Goal: Transaction & Acquisition: Purchase product/service

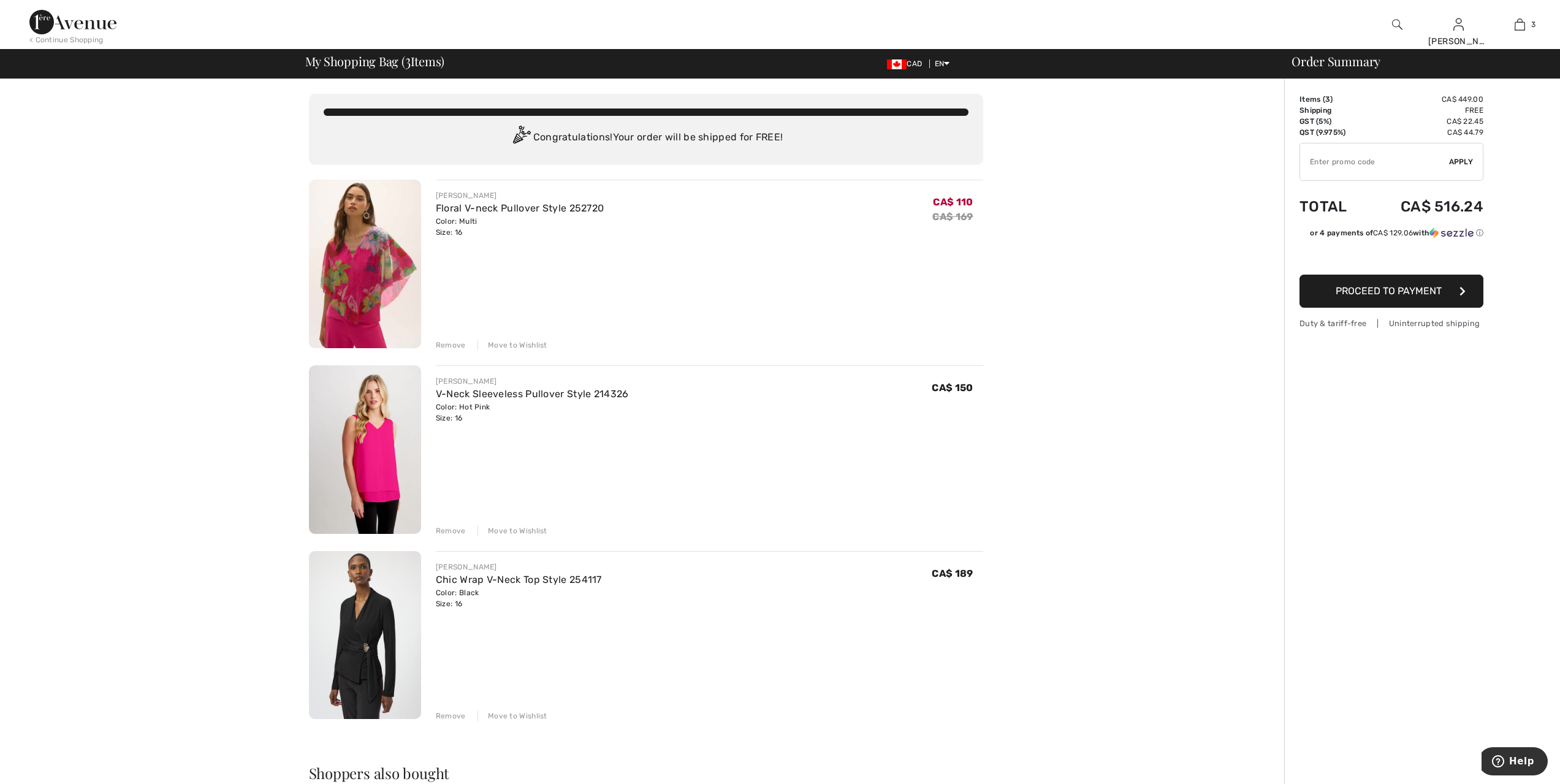
click at [453, 529] on div "Remove" at bounding box center [450, 531] width 30 height 11
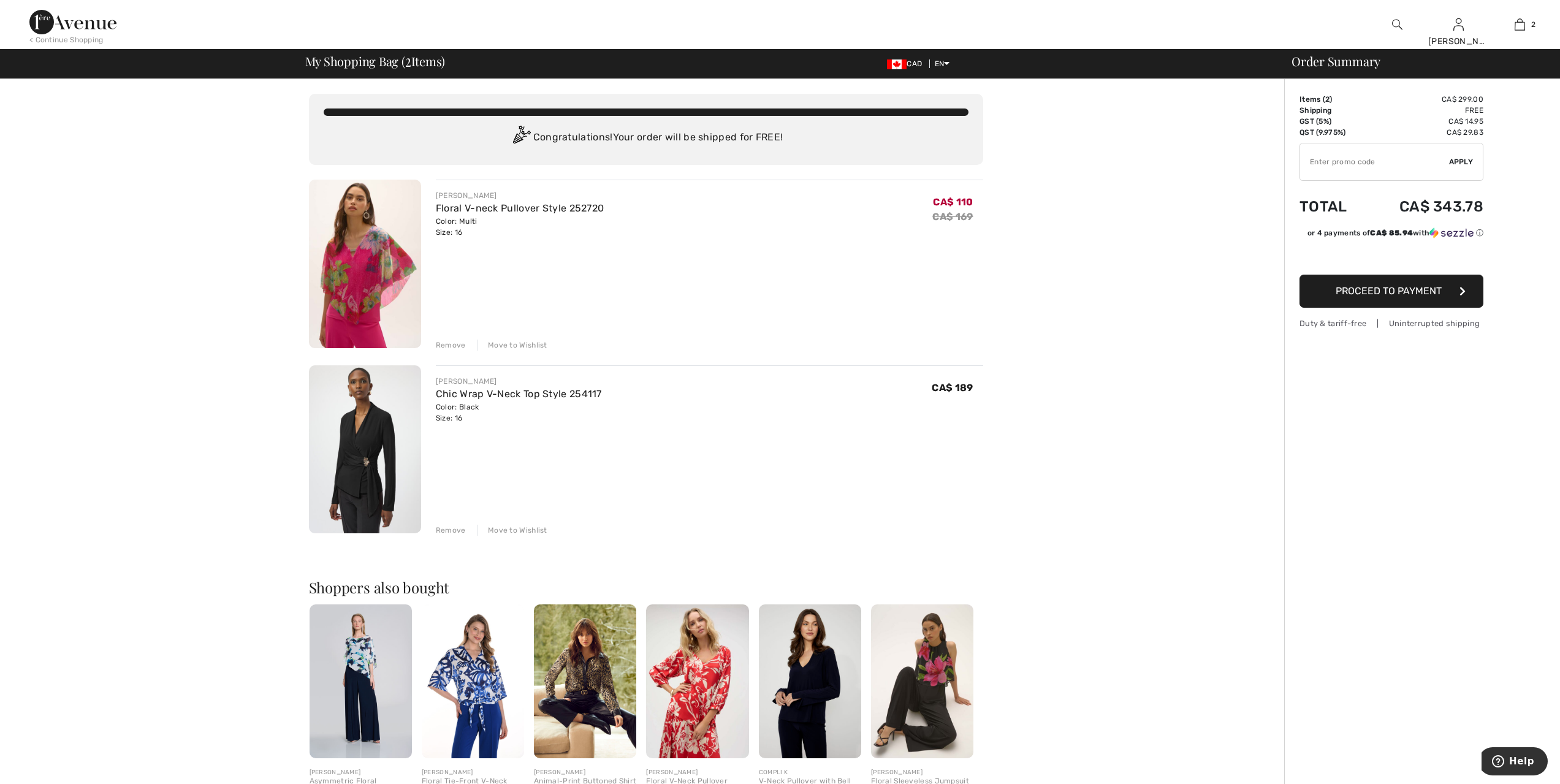
click at [441, 343] on div "Remove" at bounding box center [450, 345] width 30 height 11
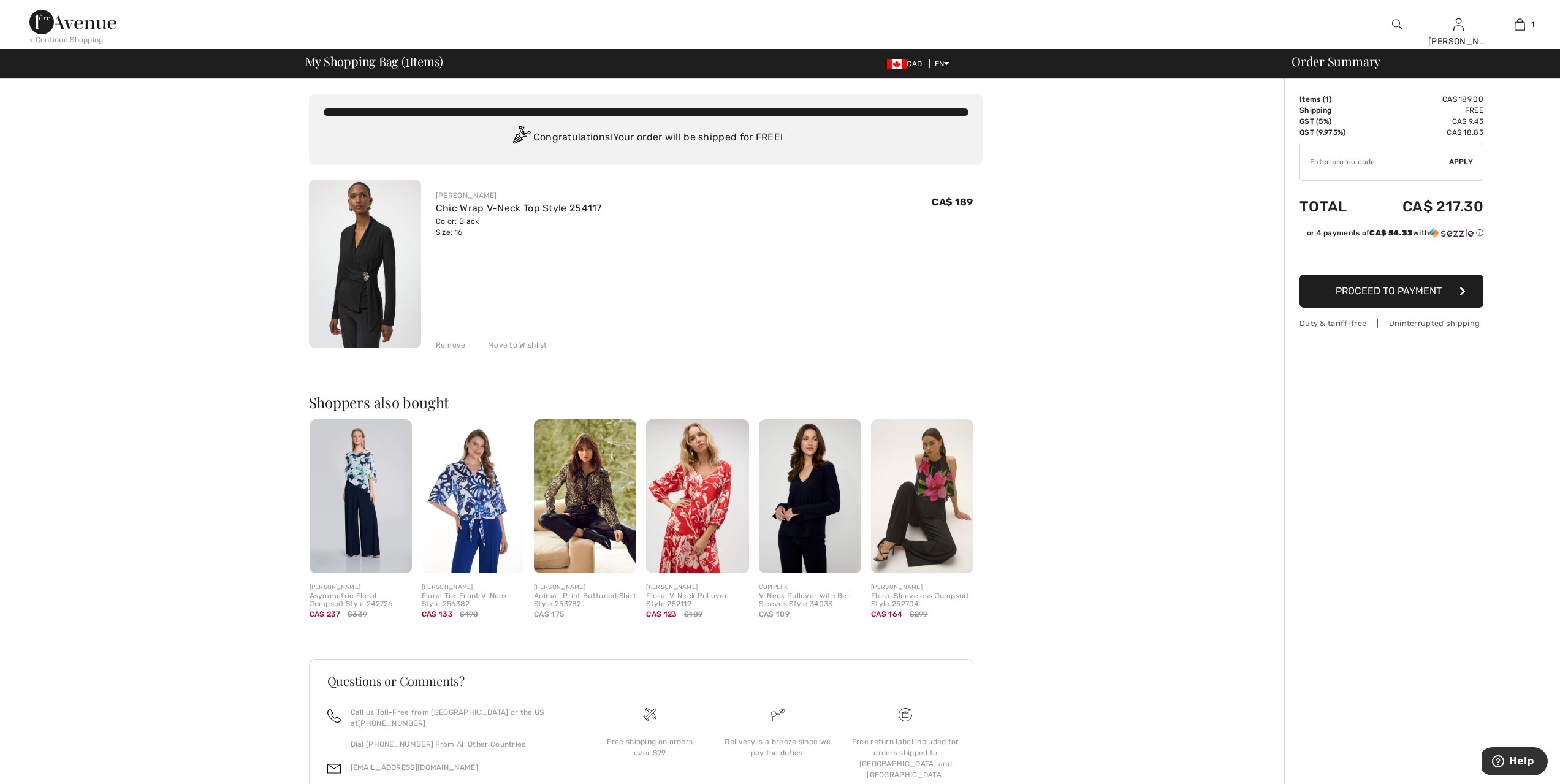
click at [362, 284] on img at bounding box center [364, 264] width 113 height 168
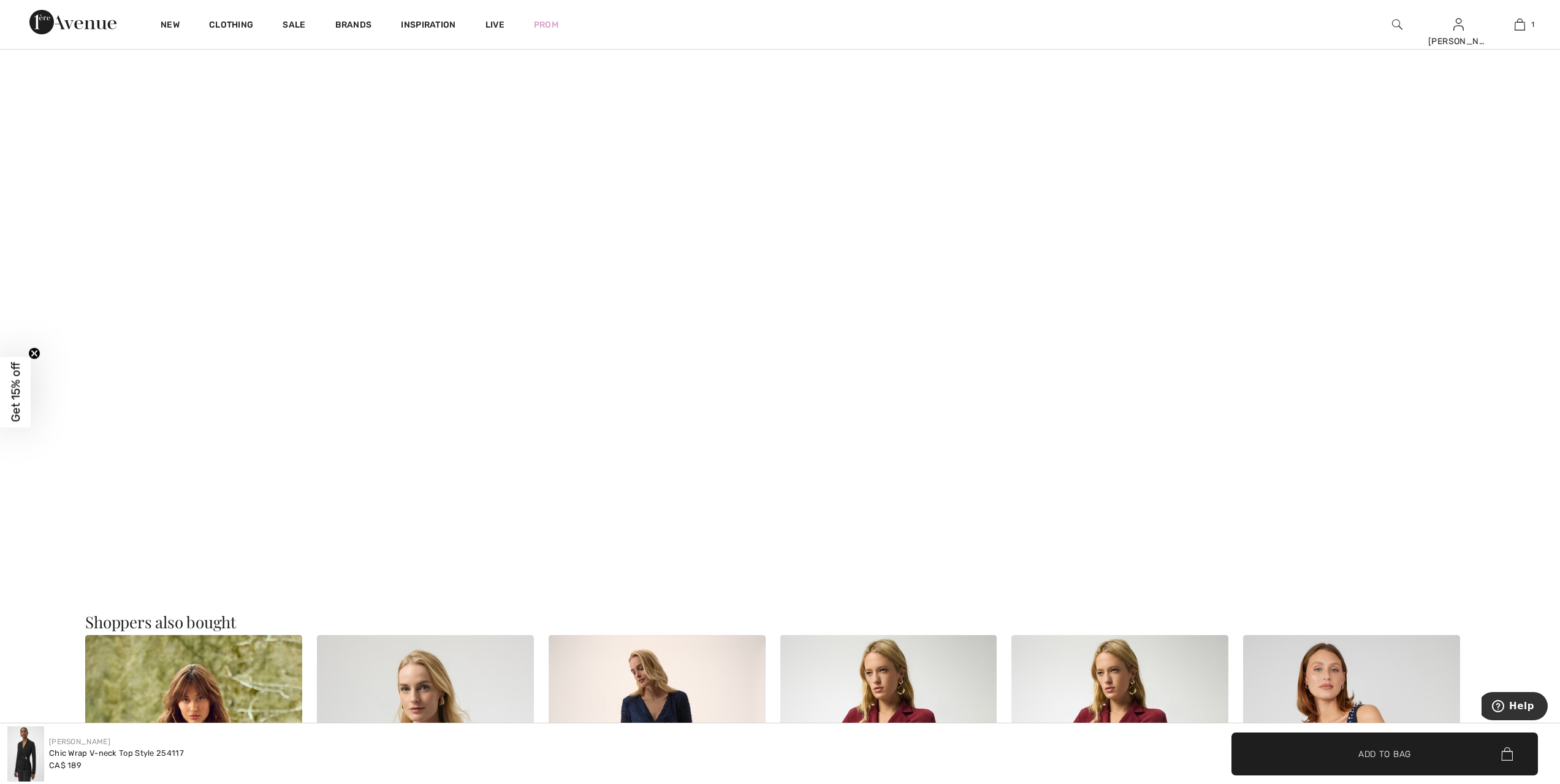
scroll to position [2915, 0]
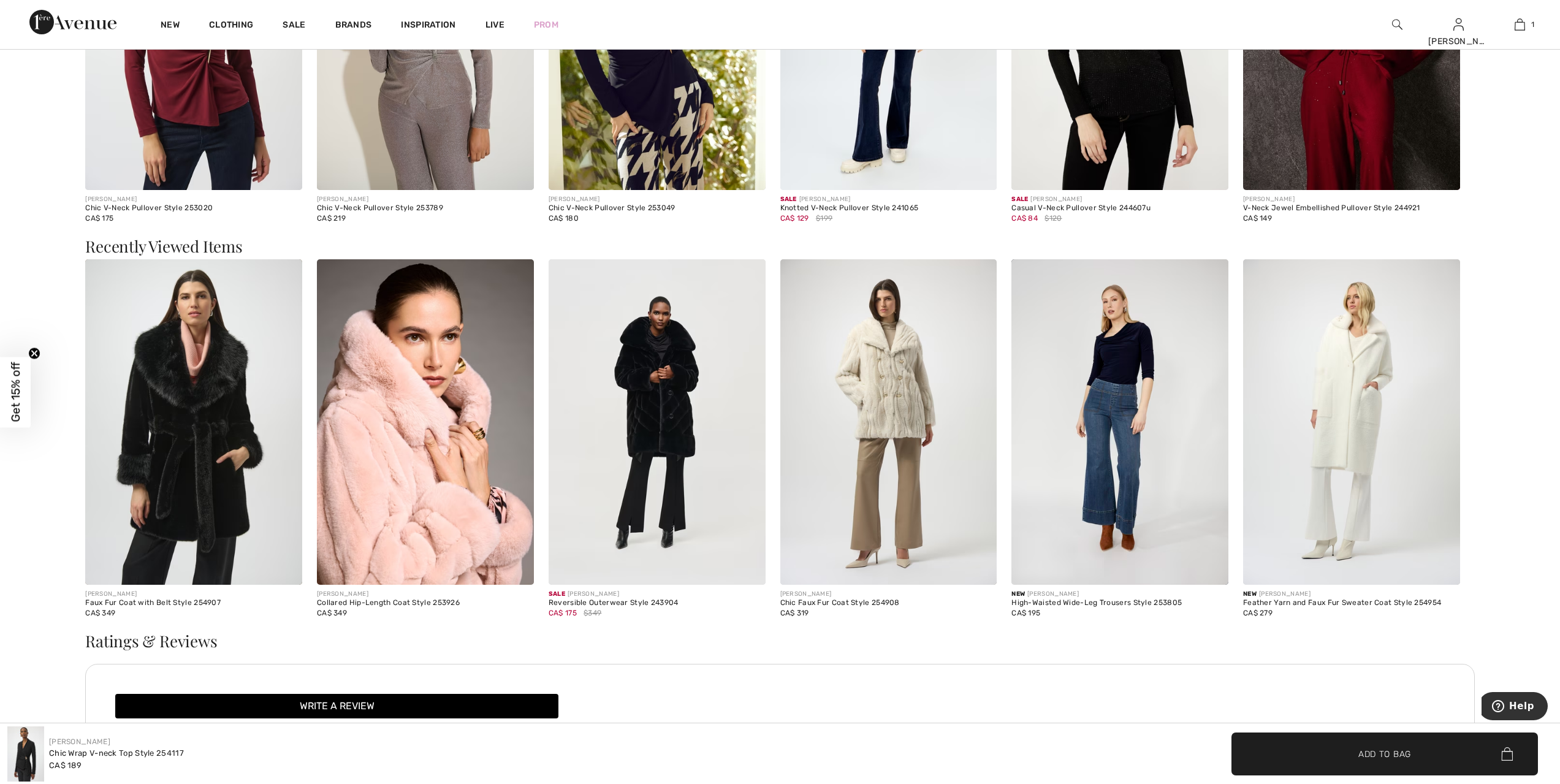
click at [26, 754] on img at bounding box center [25, 754] width 36 height 55
click at [23, 753] on img at bounding box center [25, 754] width 36 height 55
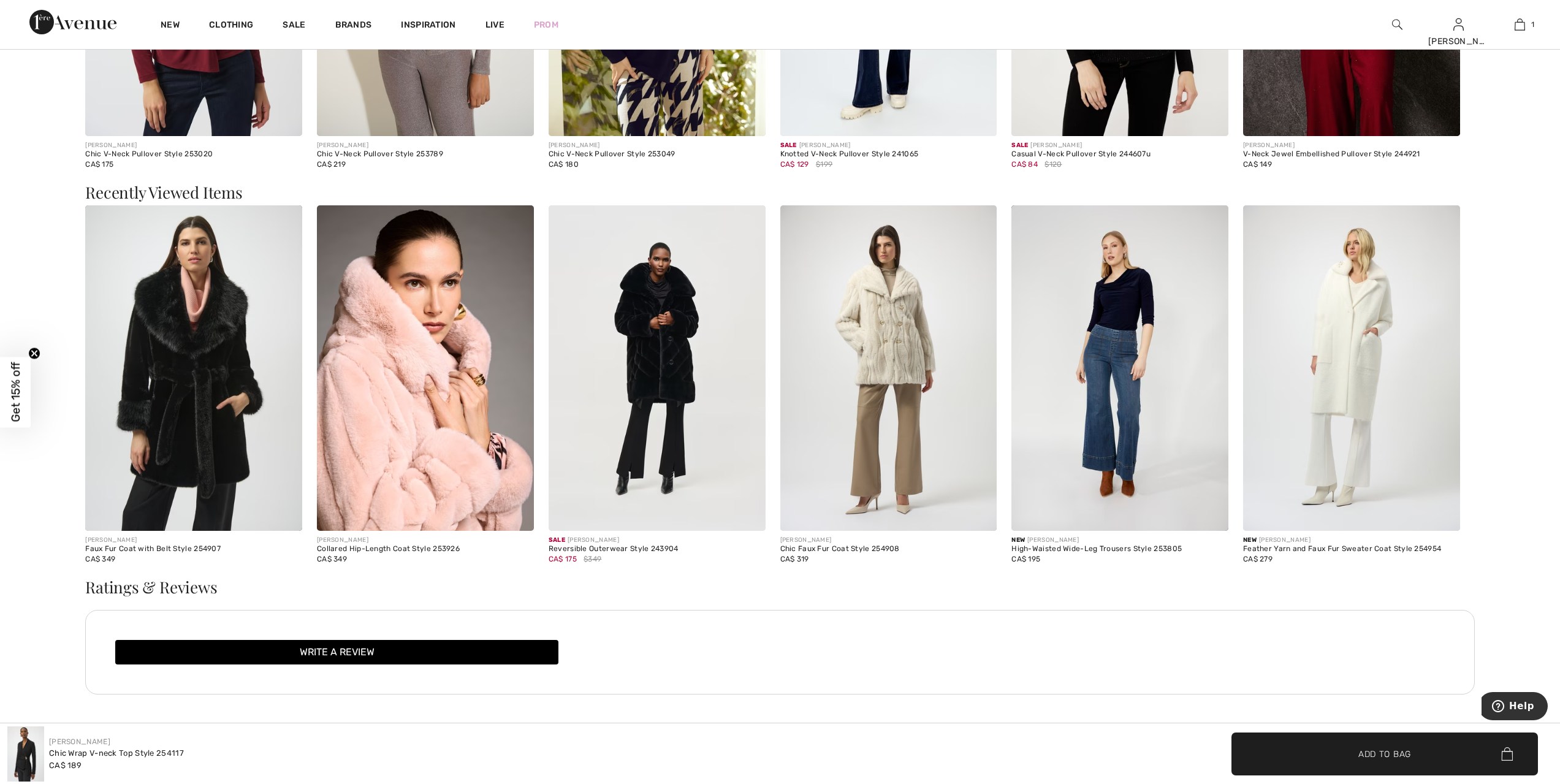
scroll to position [2286, 0]
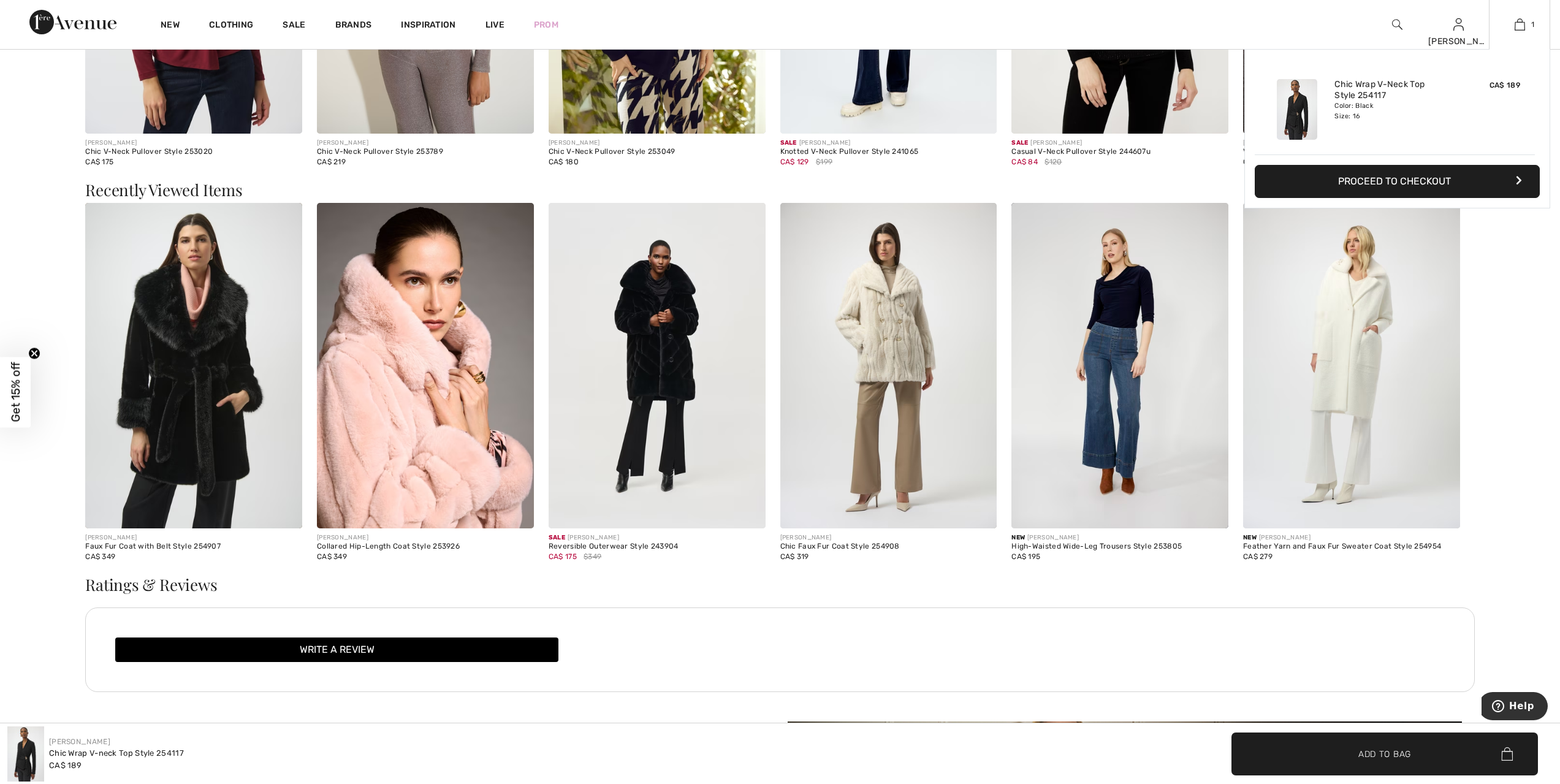
click at [1295, 104] on img at bounding box center [1298, 109] width 40 height 61
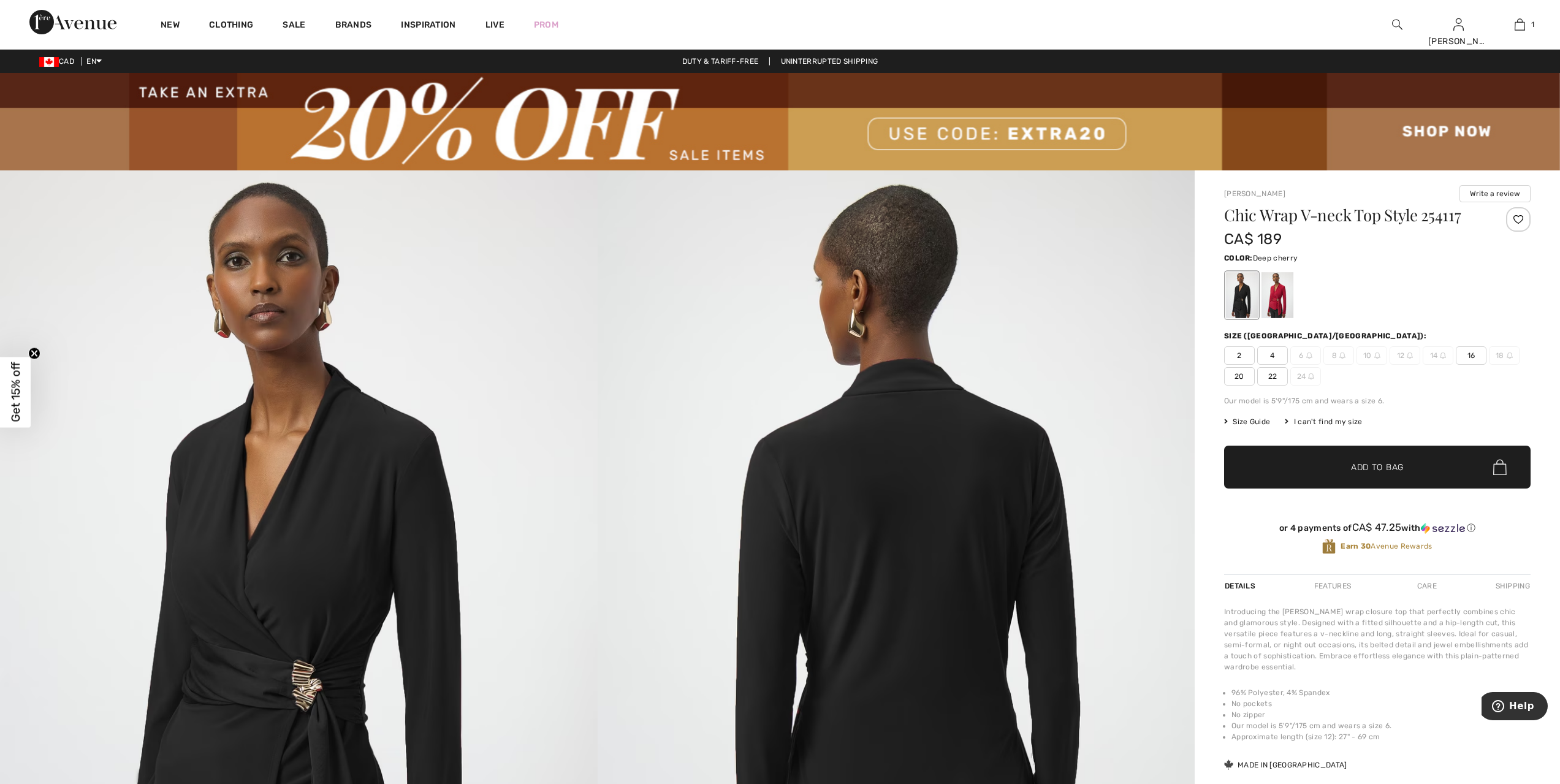
click at [1275, 289] on div at bounding box center [1277, 295] width 32 height 46
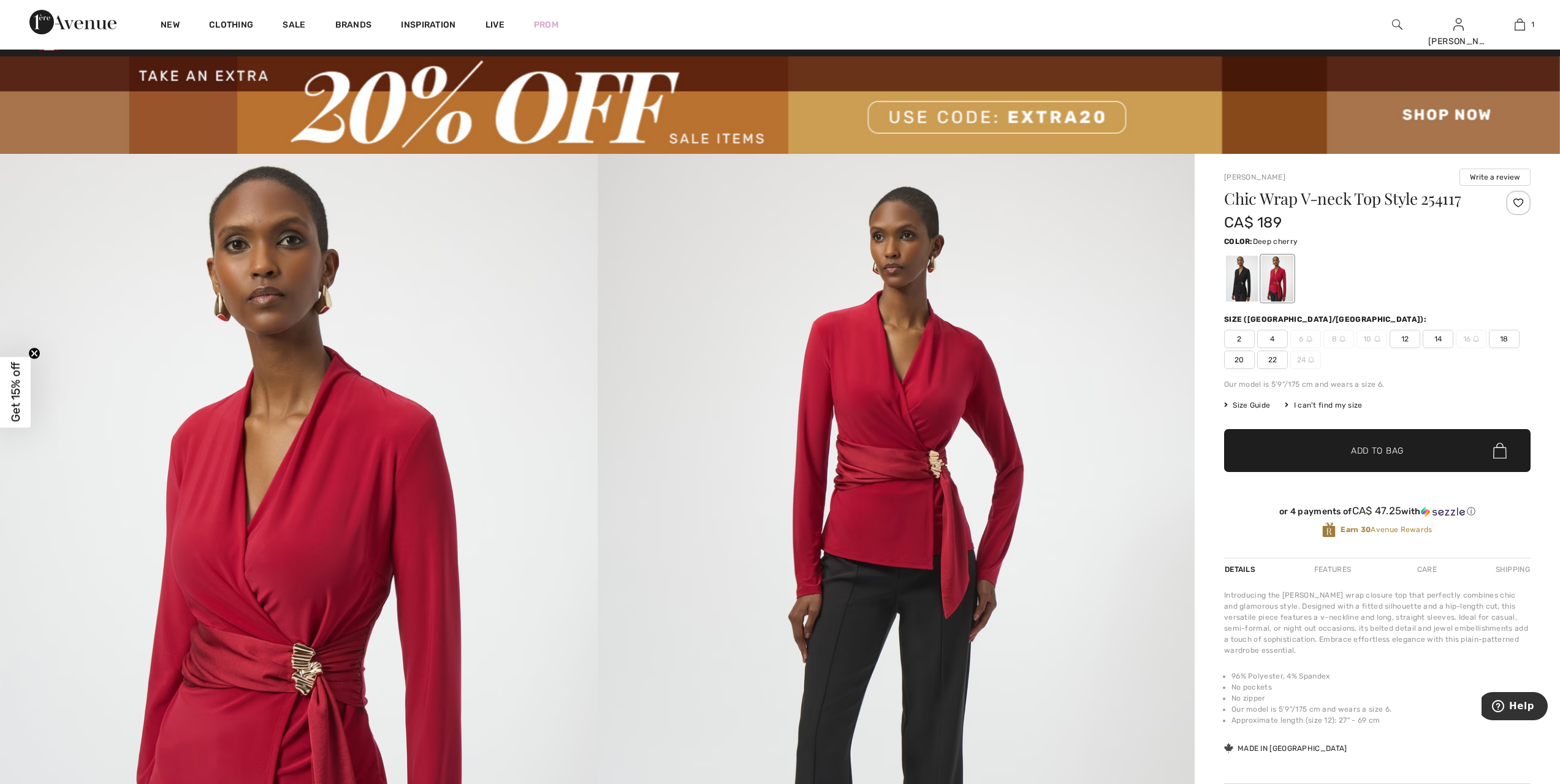
scroll to position [20, 0]
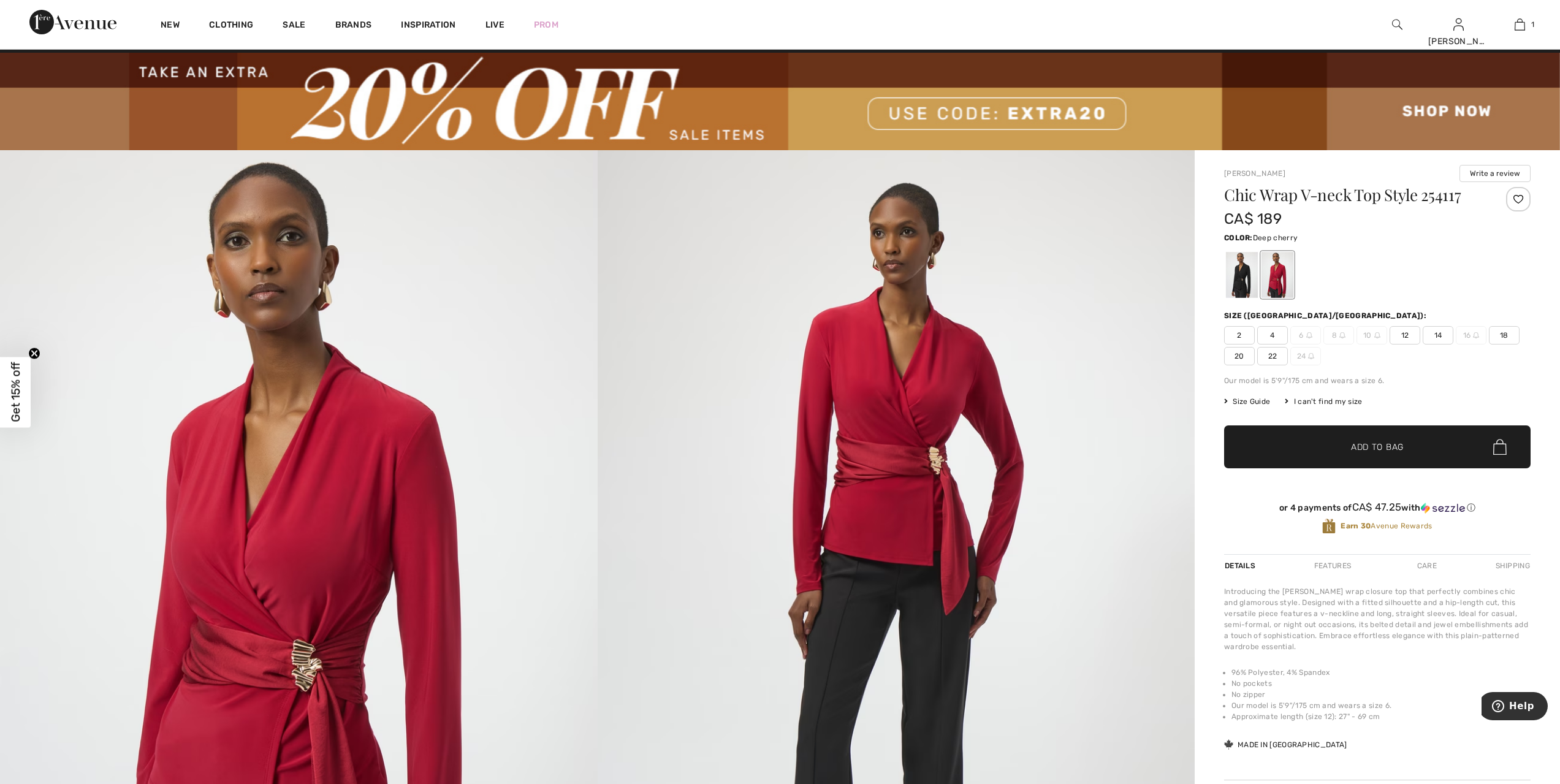
click at [1503, 337] on span "18" at bounding box center [1505, 335] width 31 height 19
click at [1419, 455] on span "✔ Added to Bag Add to Bag" at bounding box center [1378, 446] width 306 height 43
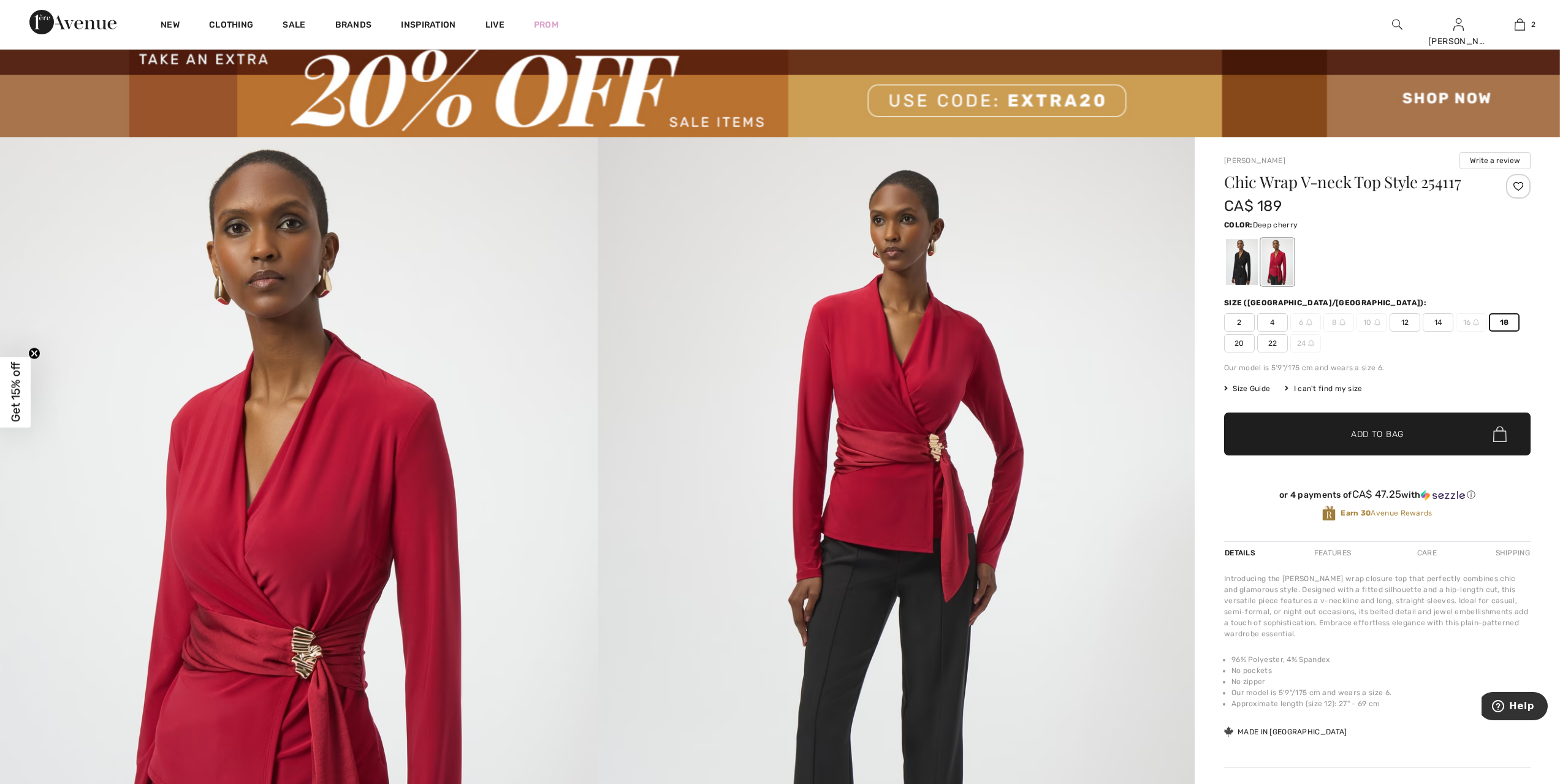
scroll to position [46, 0]
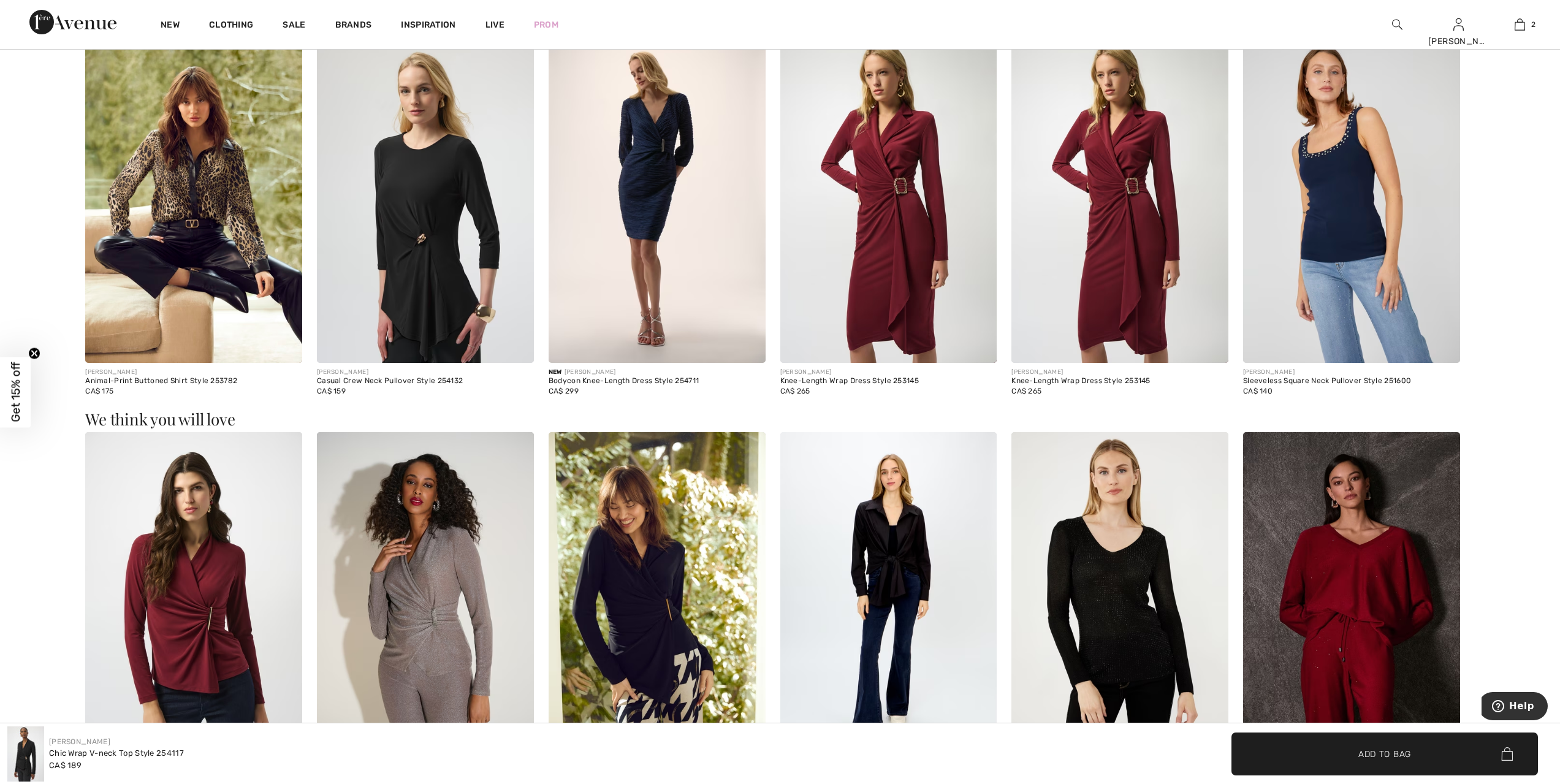
scroll to position [1642, 0]
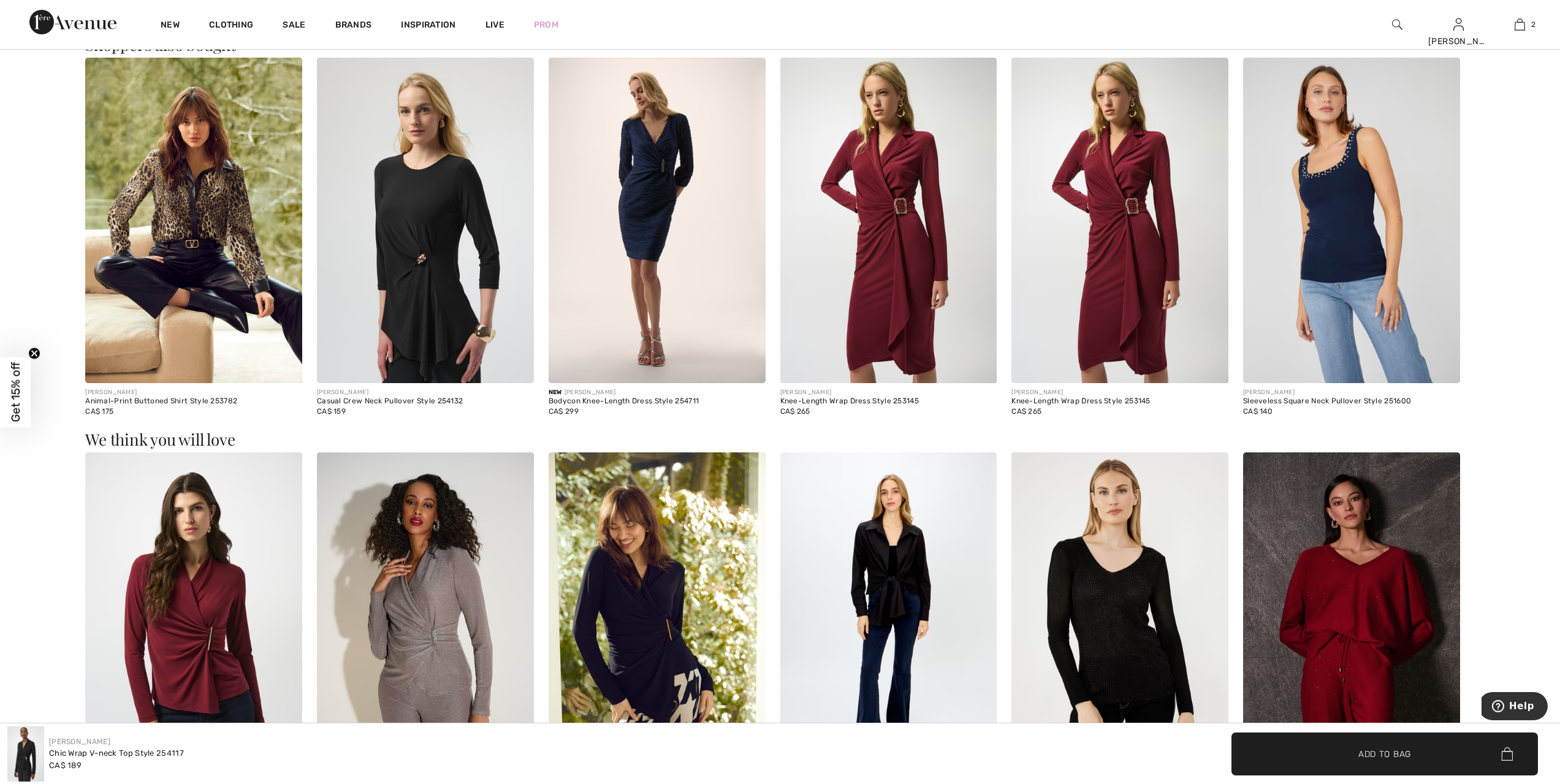
click at [1370, 211] on img at bounding box center [1352, 220] width 217 height 326
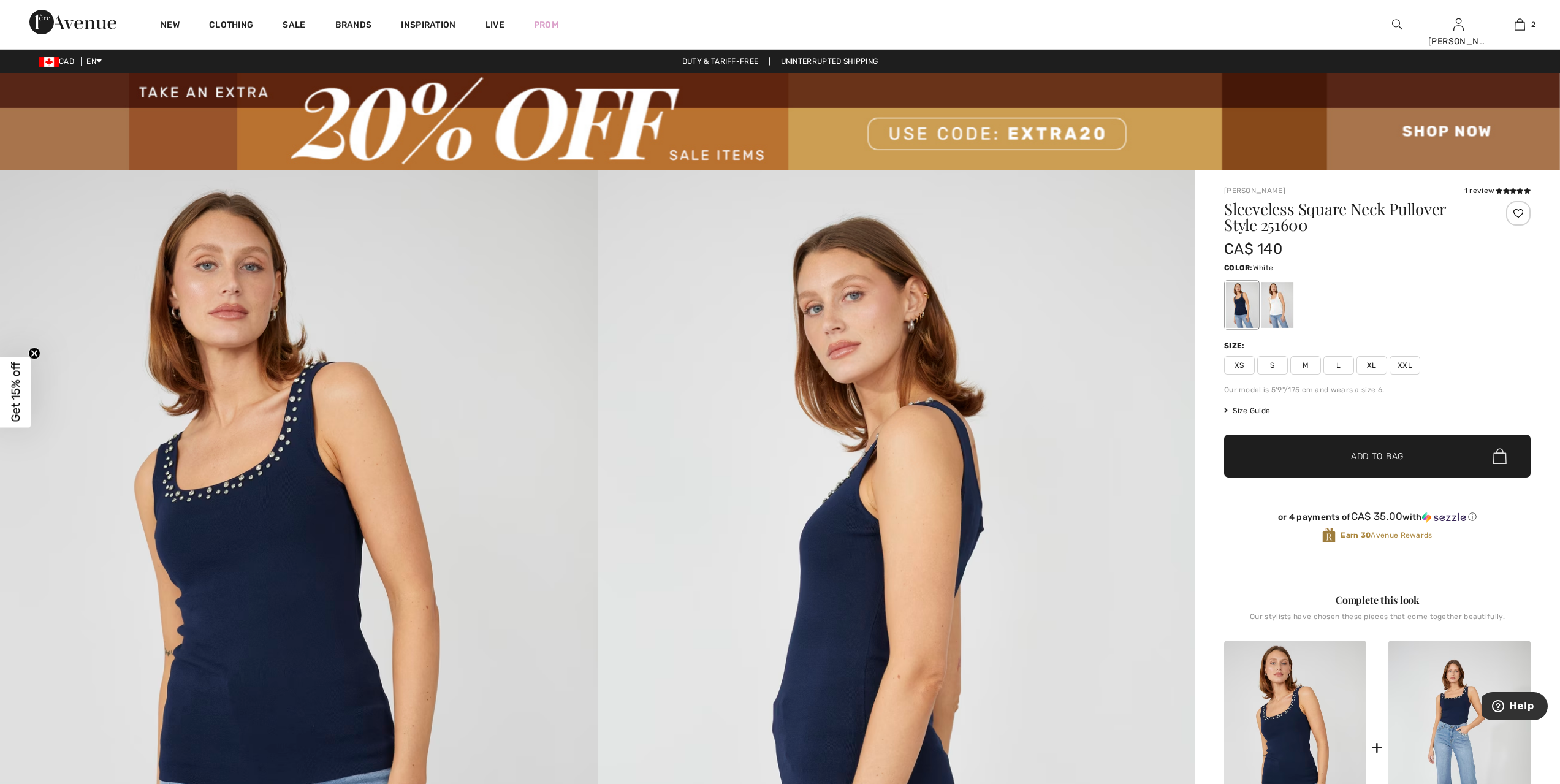
click at [1275, 312] on div at bounding box center [1277, 305] width 32 height 46
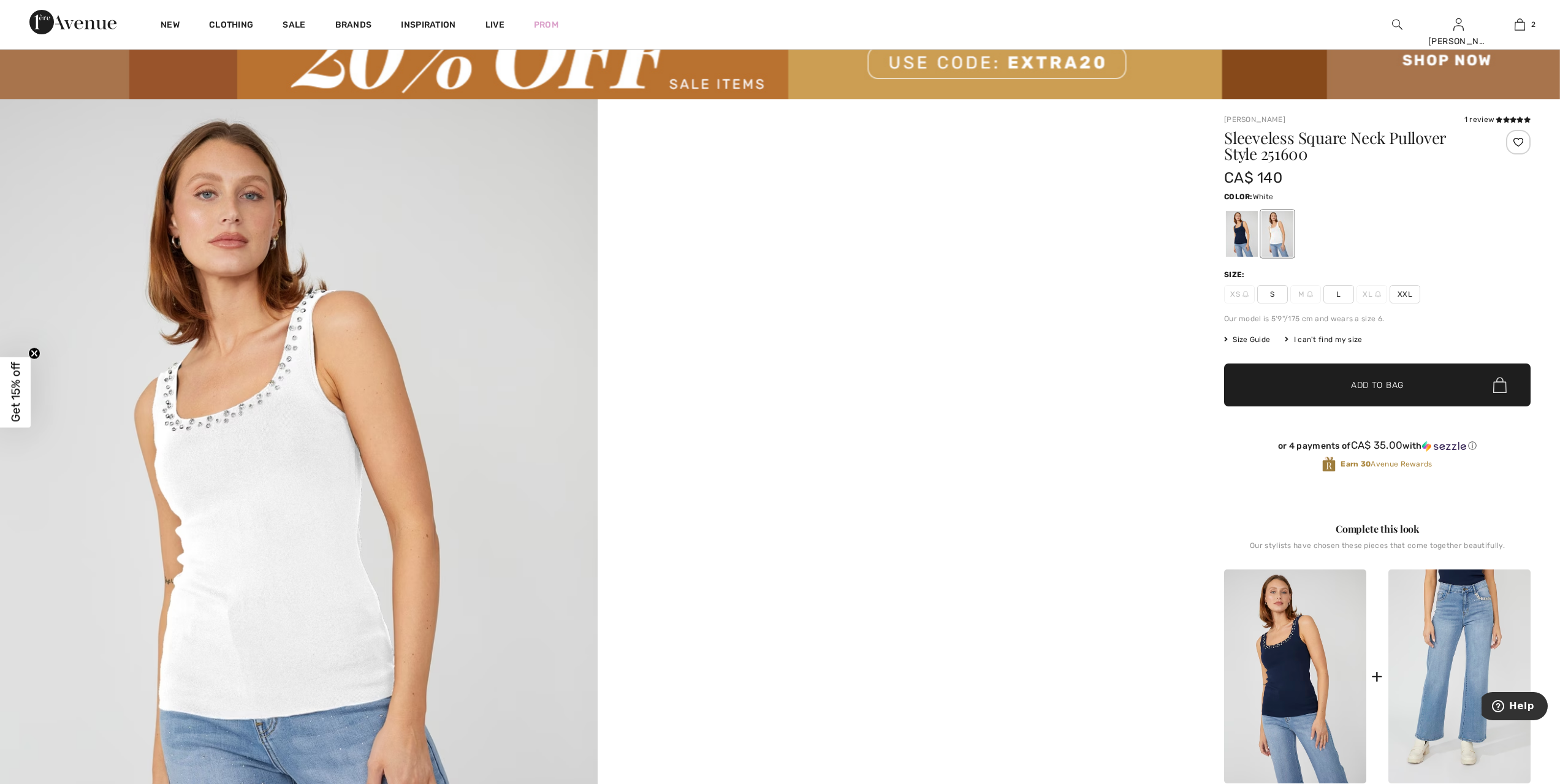
scroll to position [72, 0]
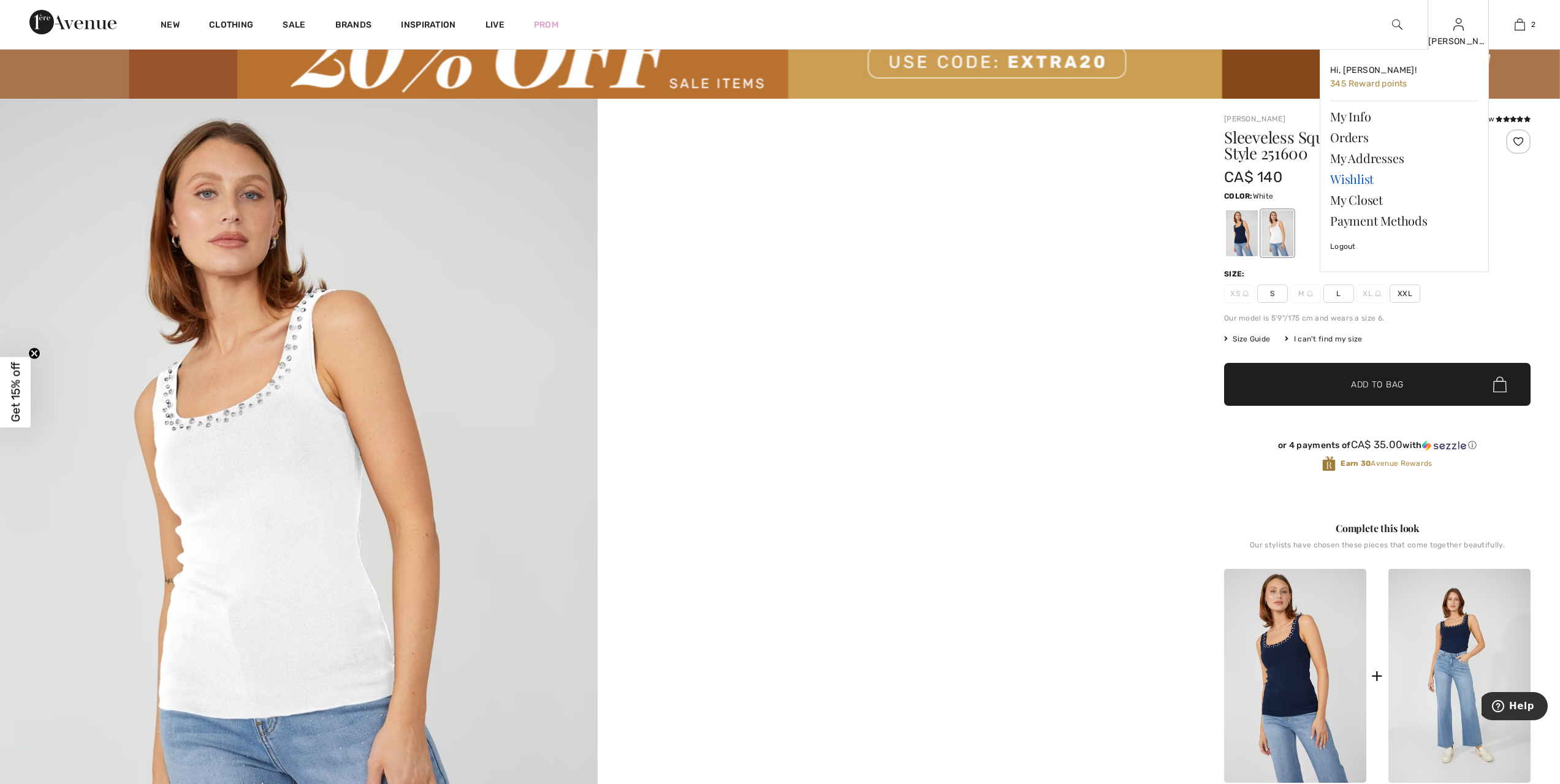
click at [1357, 178] on link "Wishlist" at bounding box center [1404, 179] width 148 height 21
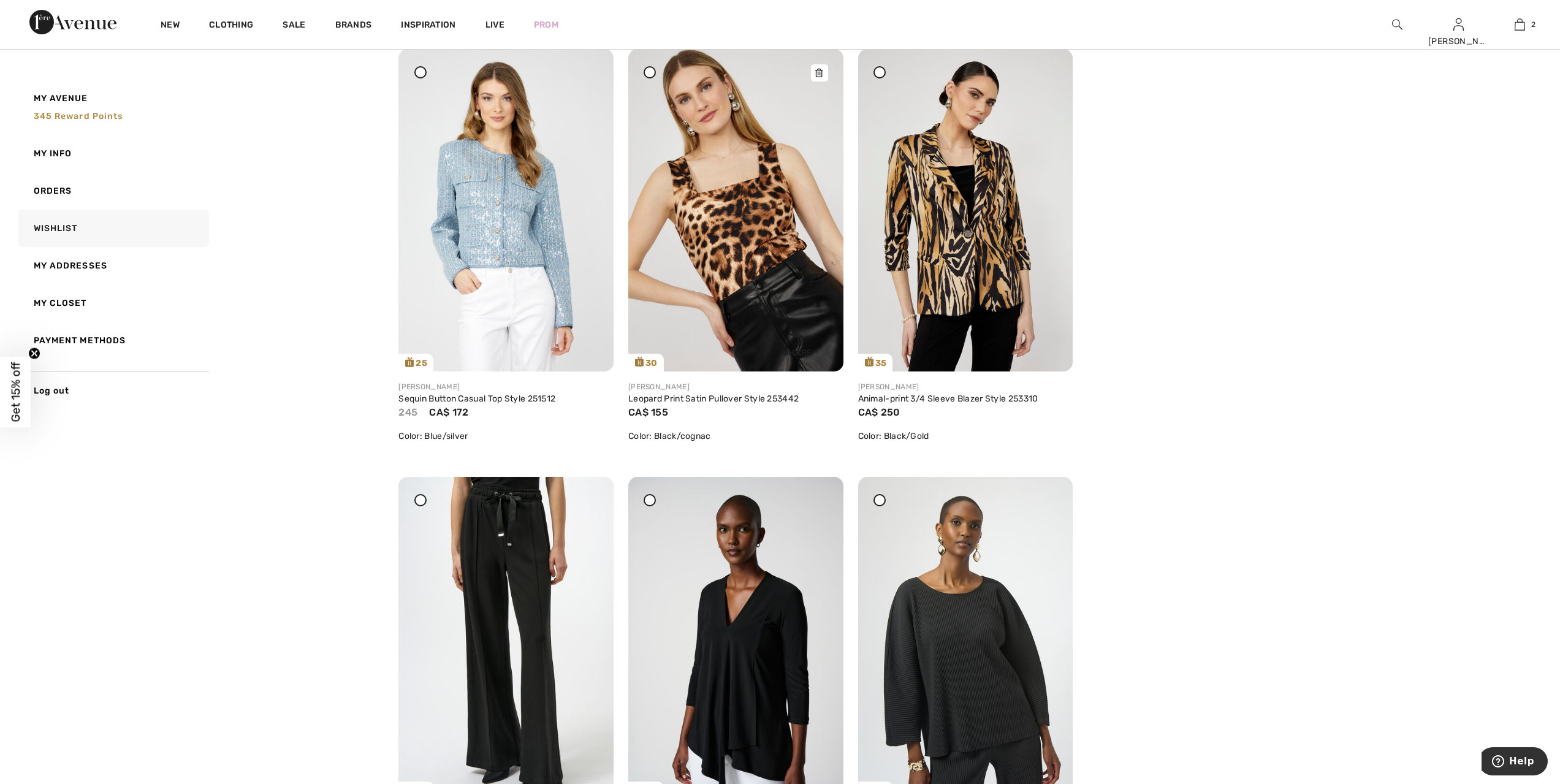
scroll to position [164, 0]
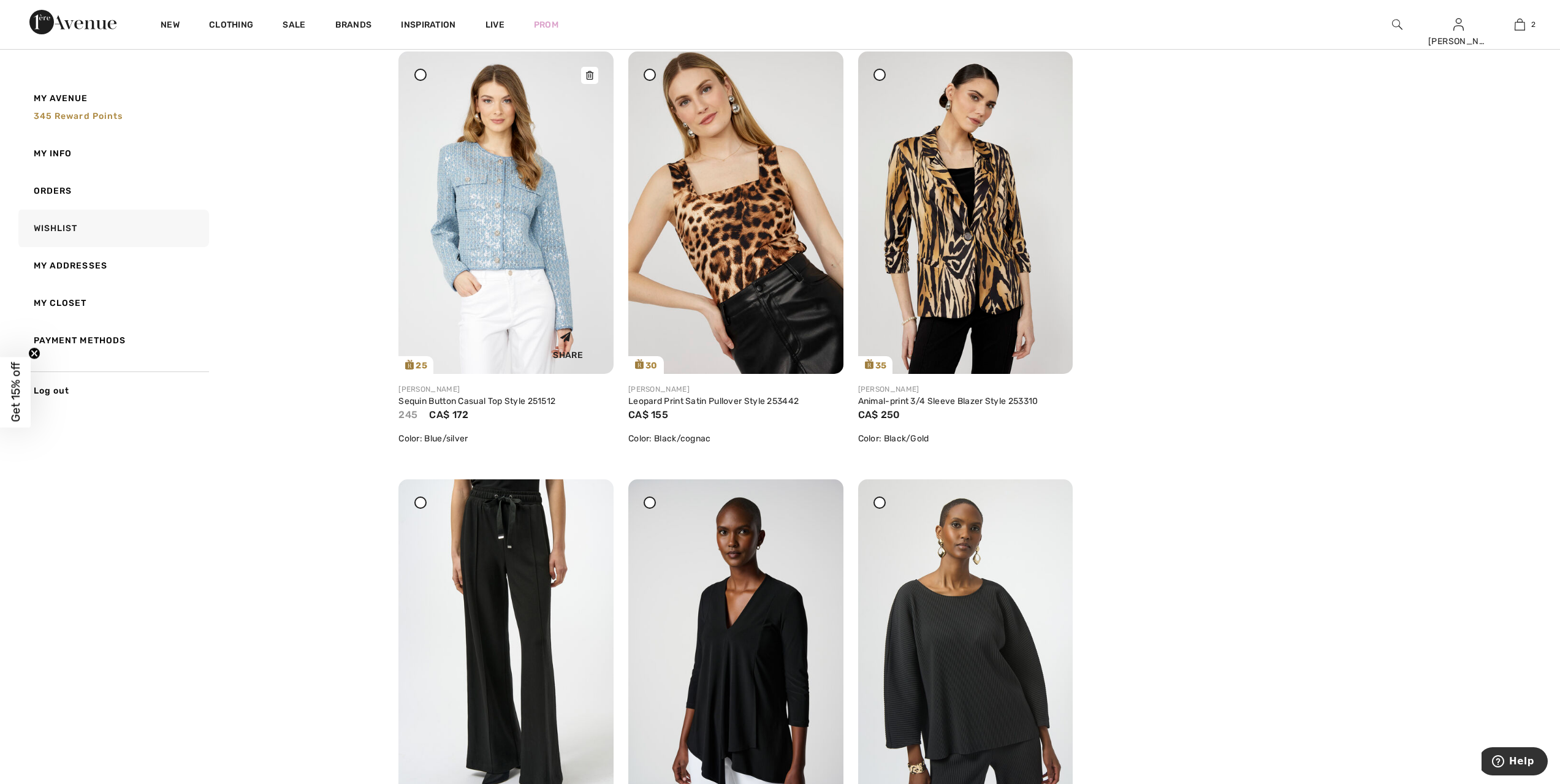
click at [478, 223] on img at bounding box center [506, 213] width 215 height 322
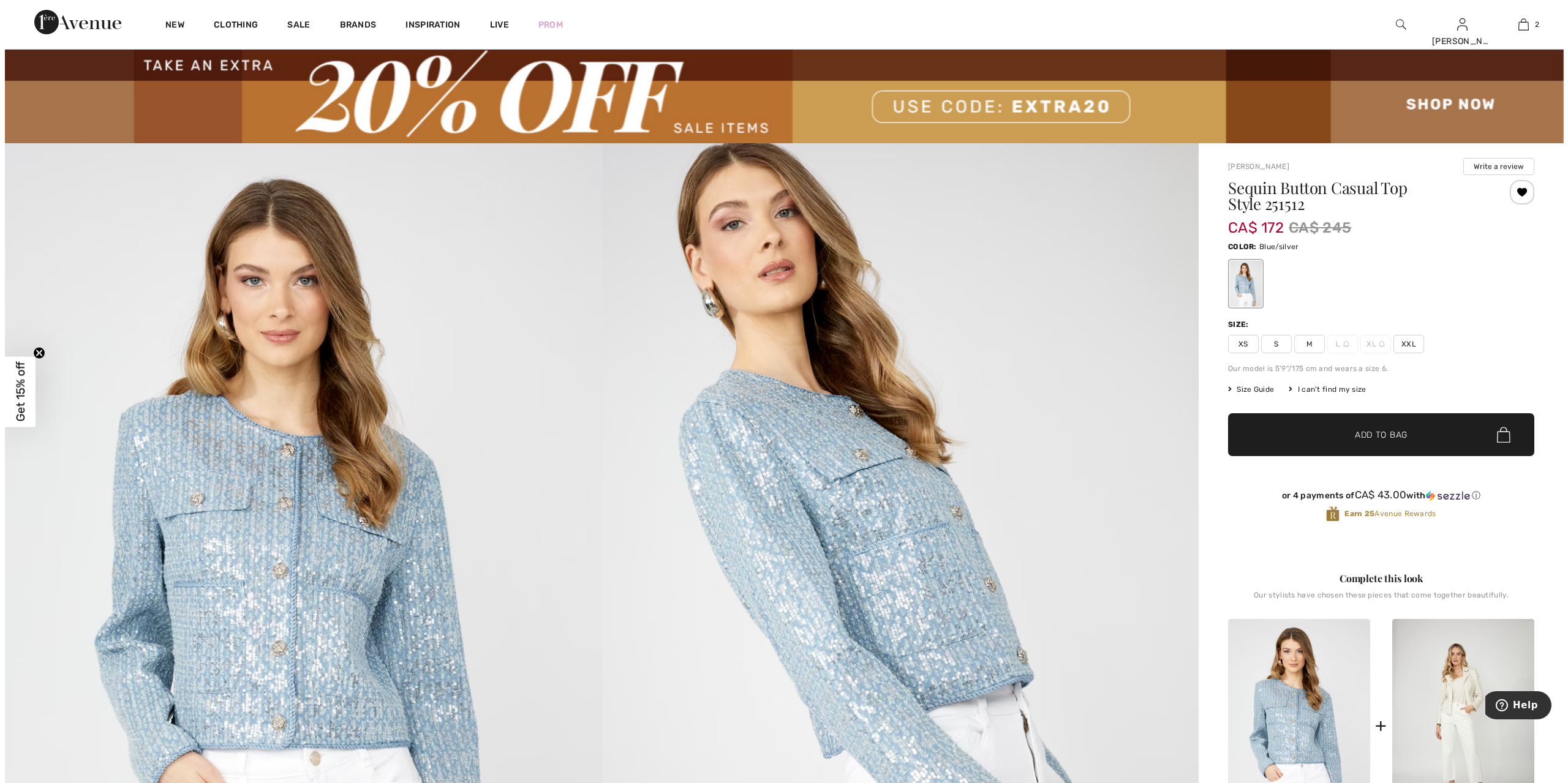
scroll to position [26, 0]
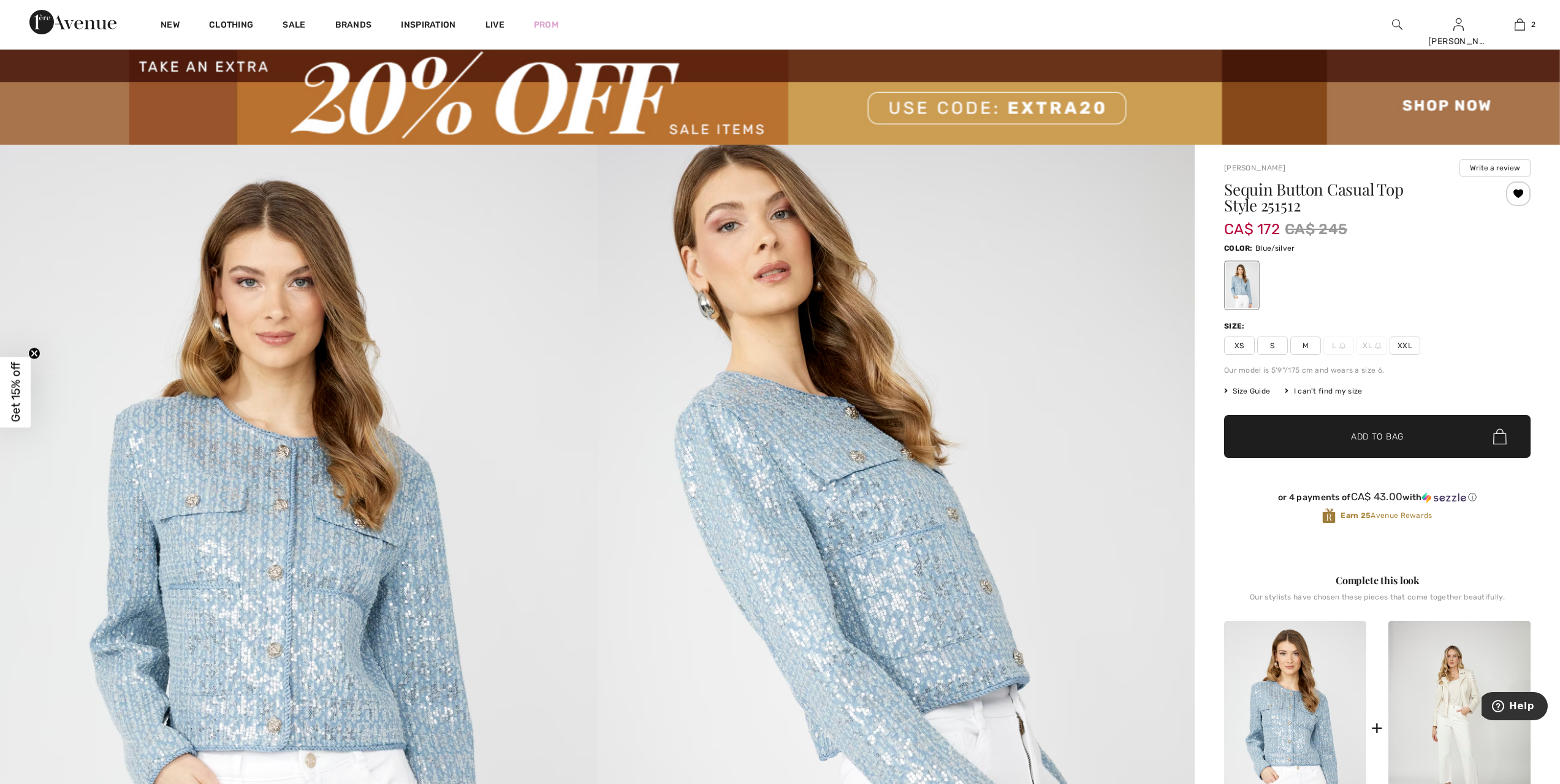
click at [967, 630] on img at bounding box center [897, 593] width 598 height 897
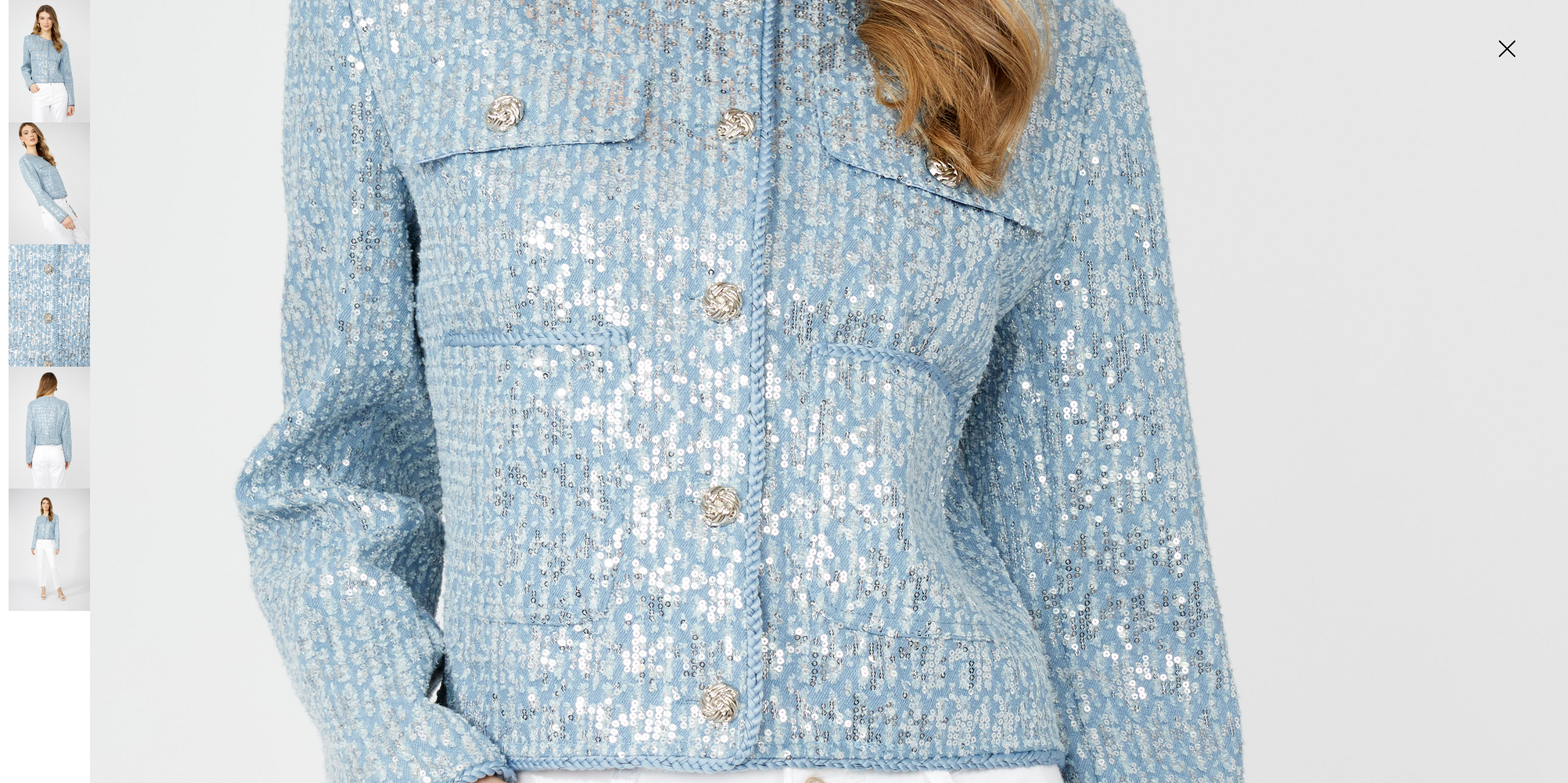
scroll to position [857, 0]
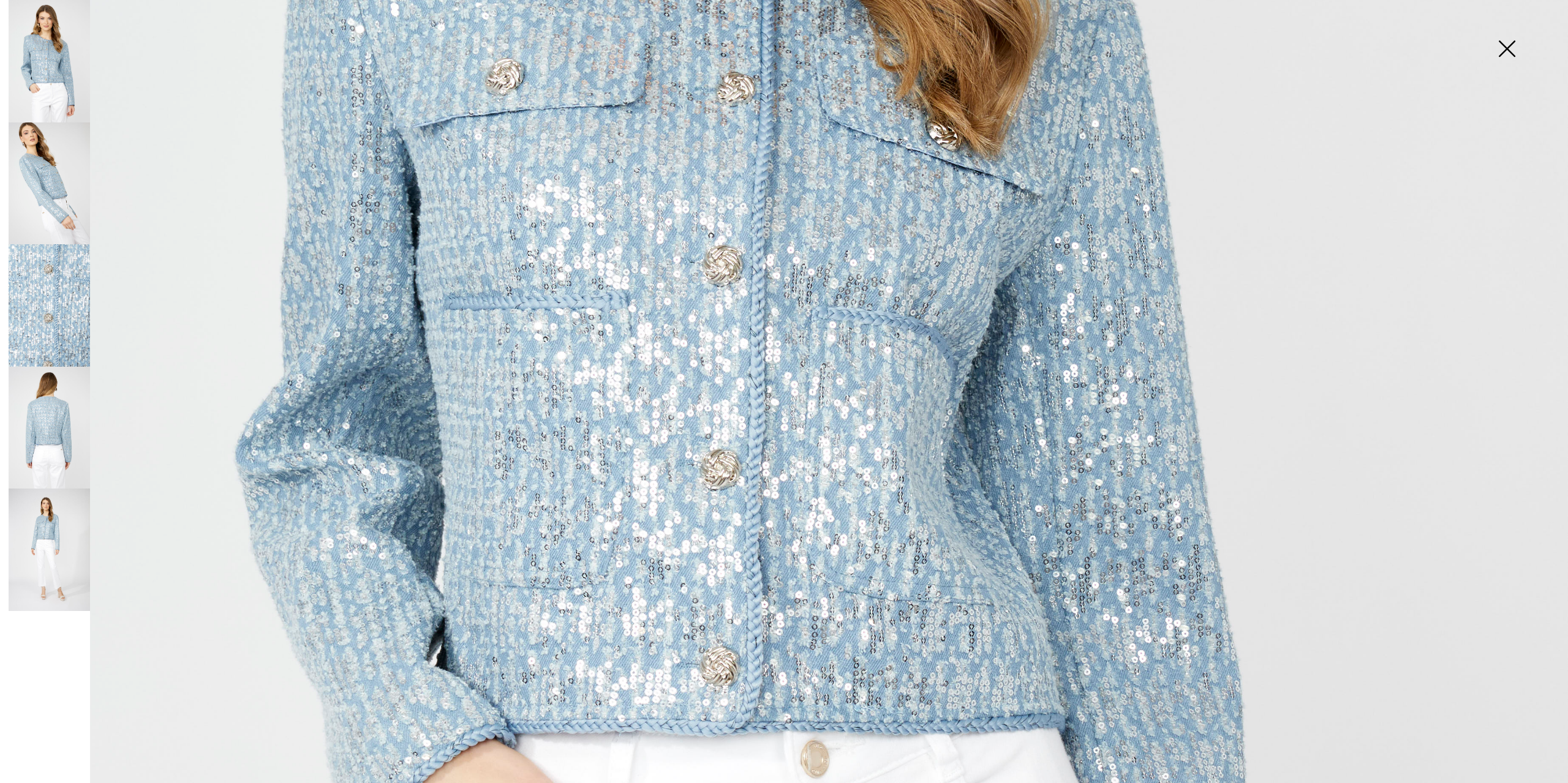
click at [862, 514] on img at bounding box center [784, 318] width 1568 height 2351
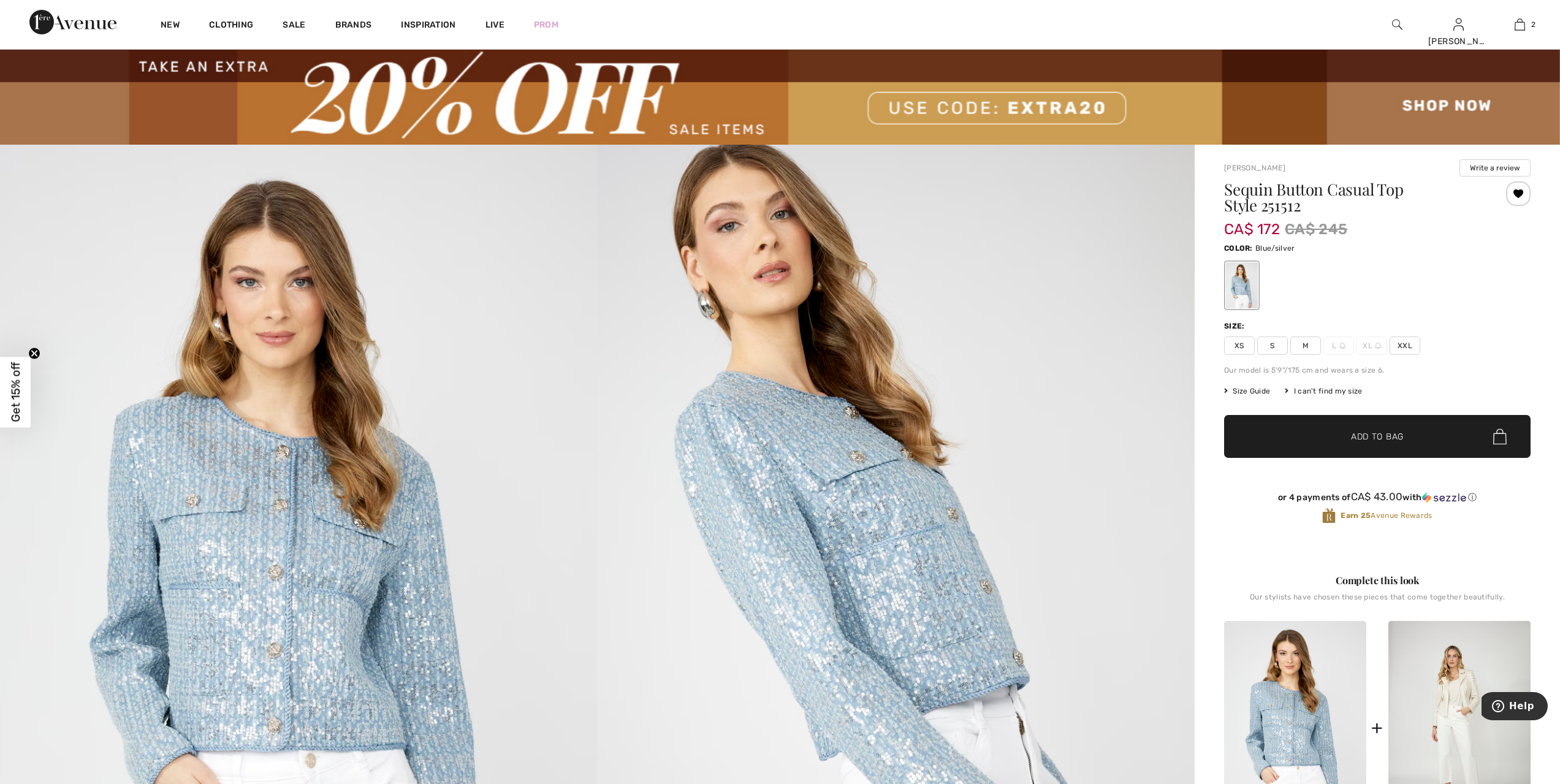
click at [863, 543] on img at bounding box center [897, 593] width 598 height 897
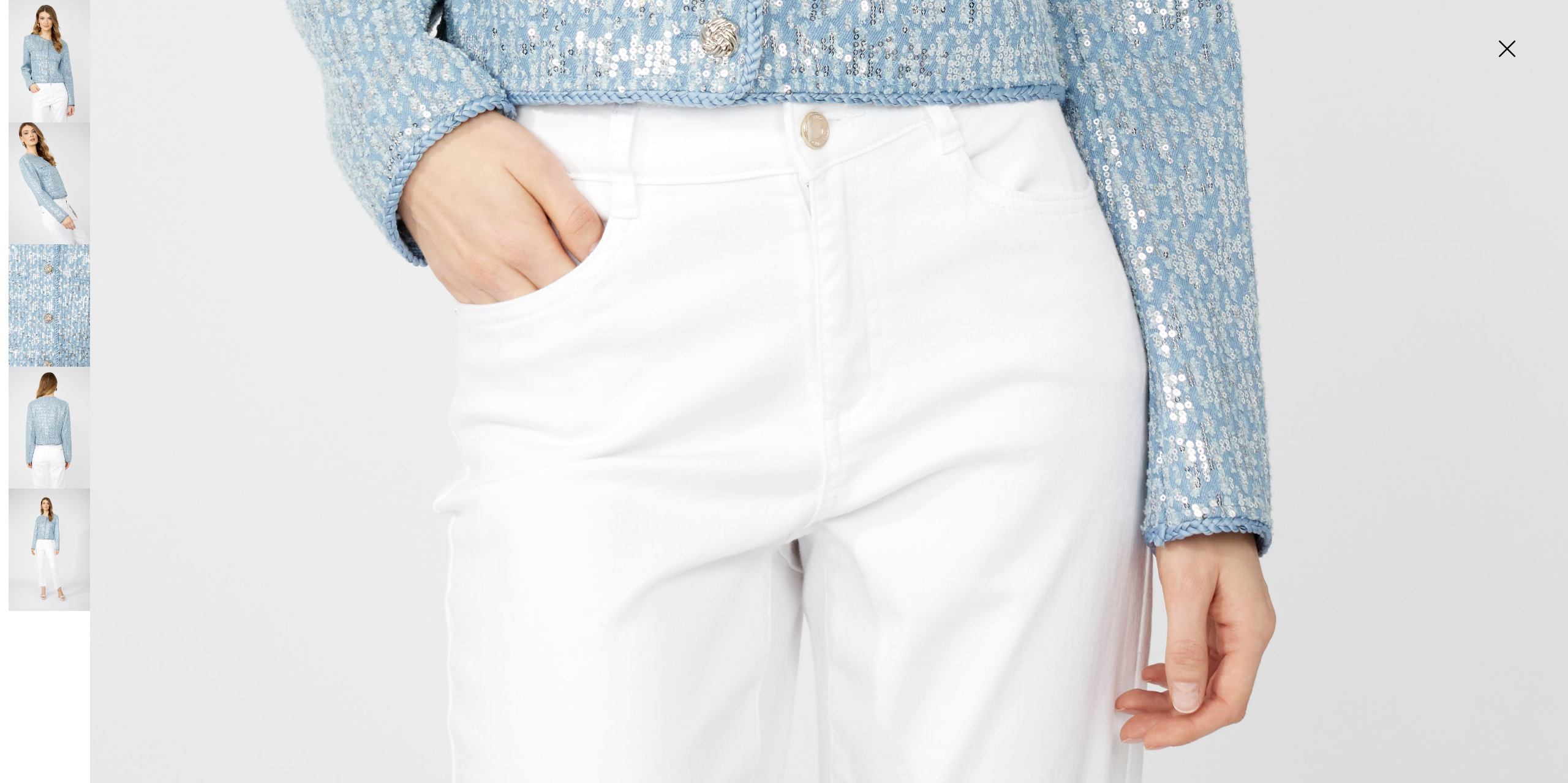
scroll to position [1555, 0]
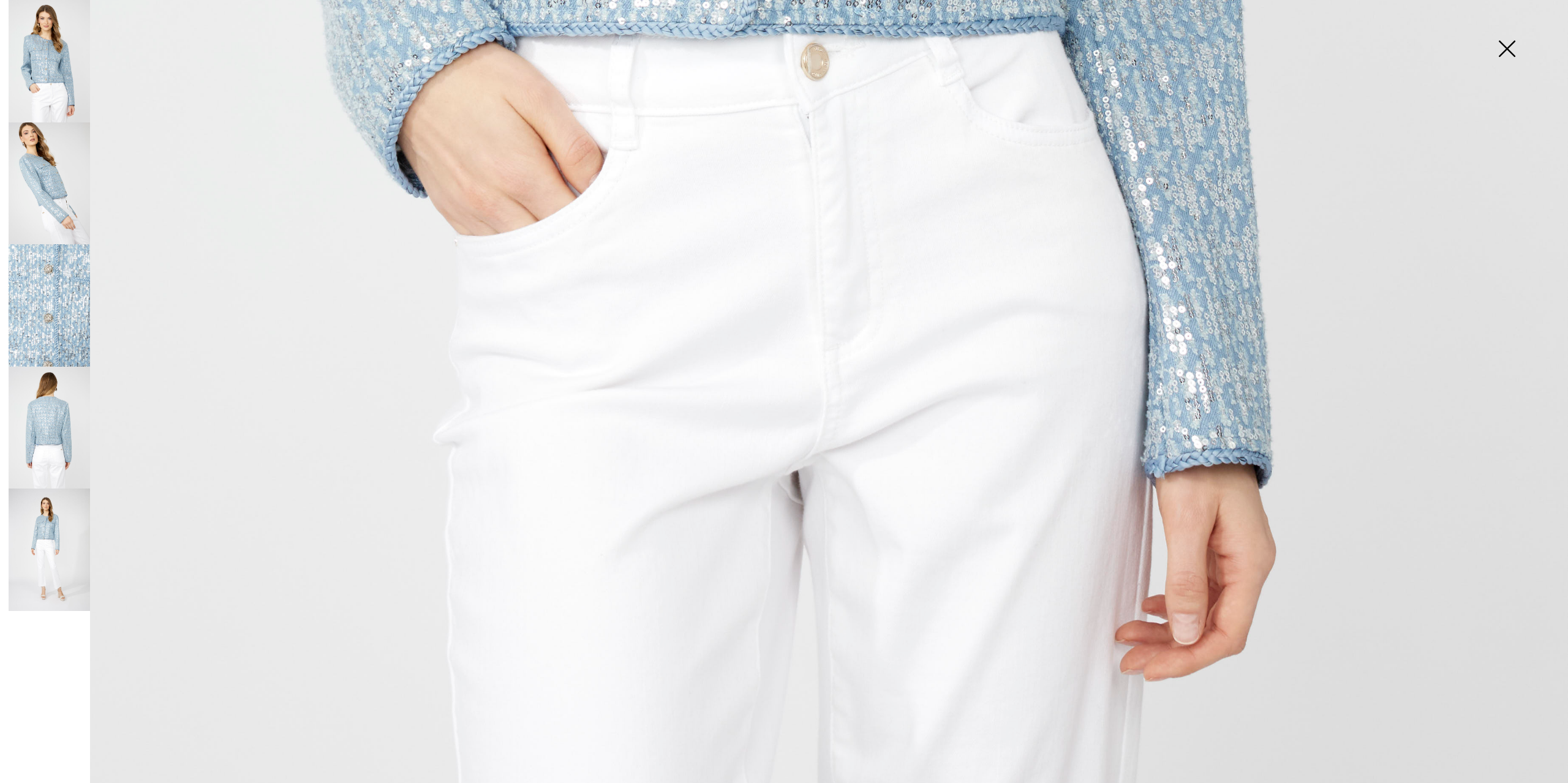
click at [56, 307] on img at bounding box center [49, 305] width 82 height 122
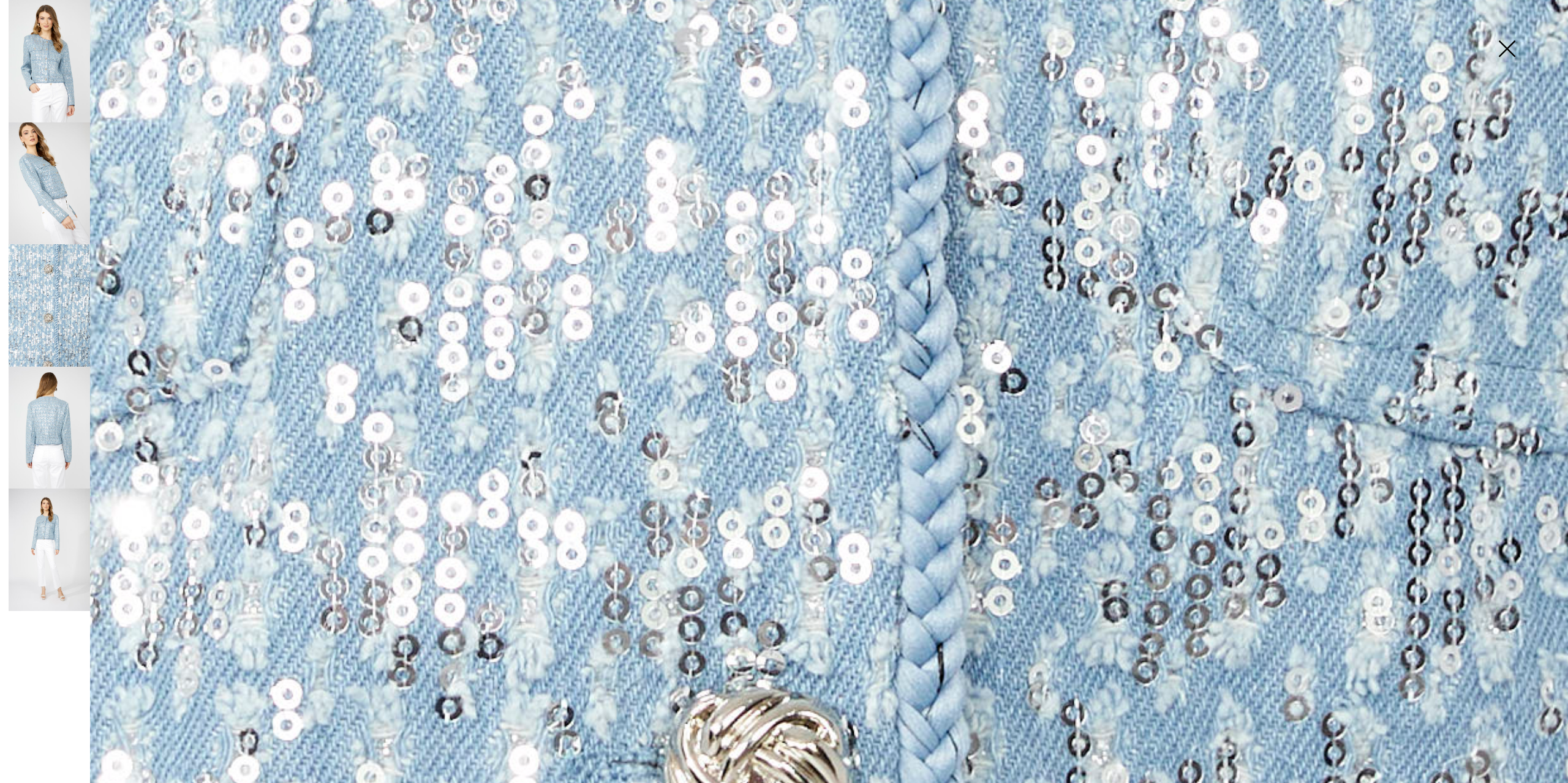
click at [49, 524] on img at bounding box center [49, 549] width 82 height 122
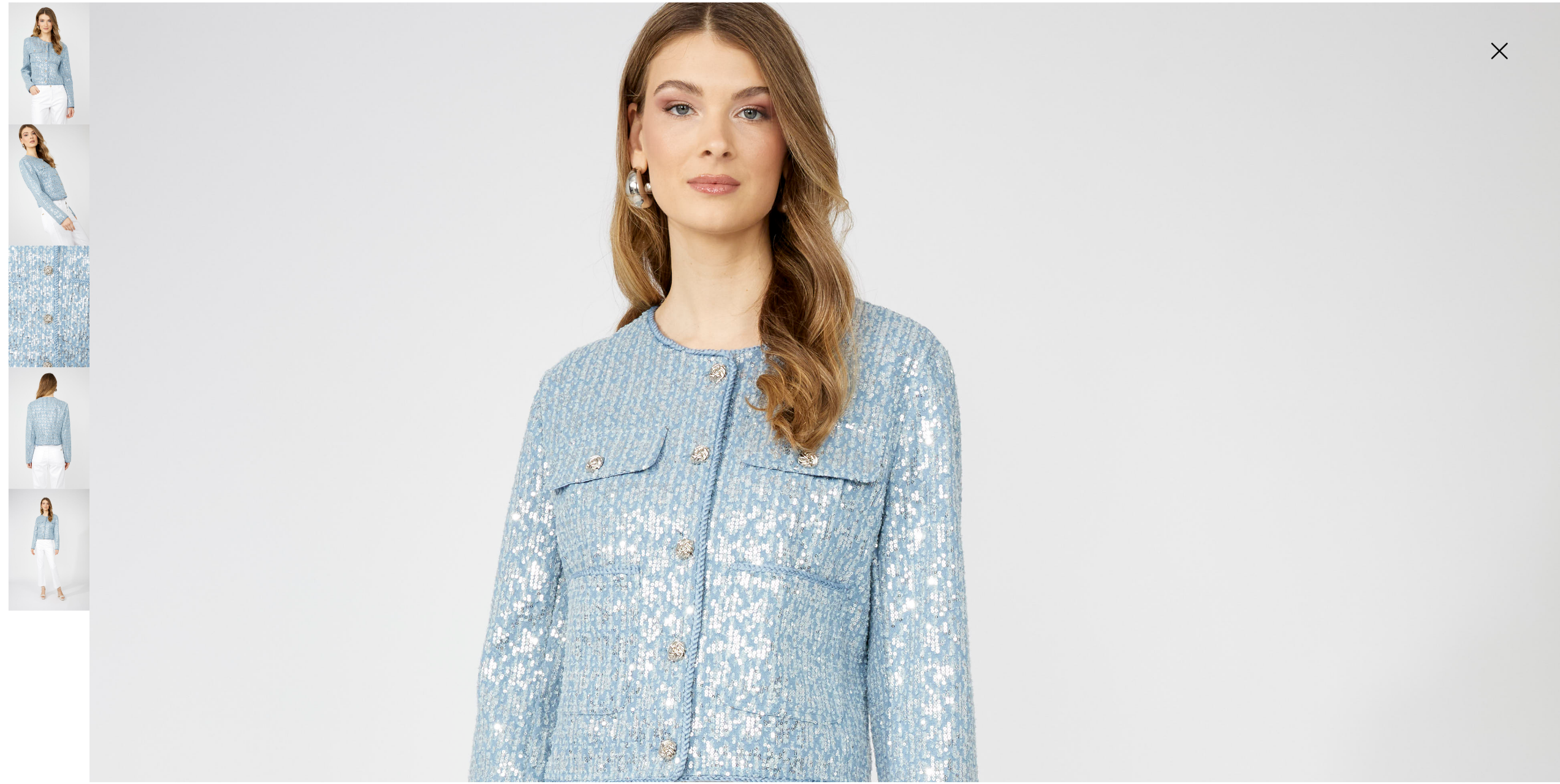
scroll to position [0, 0]
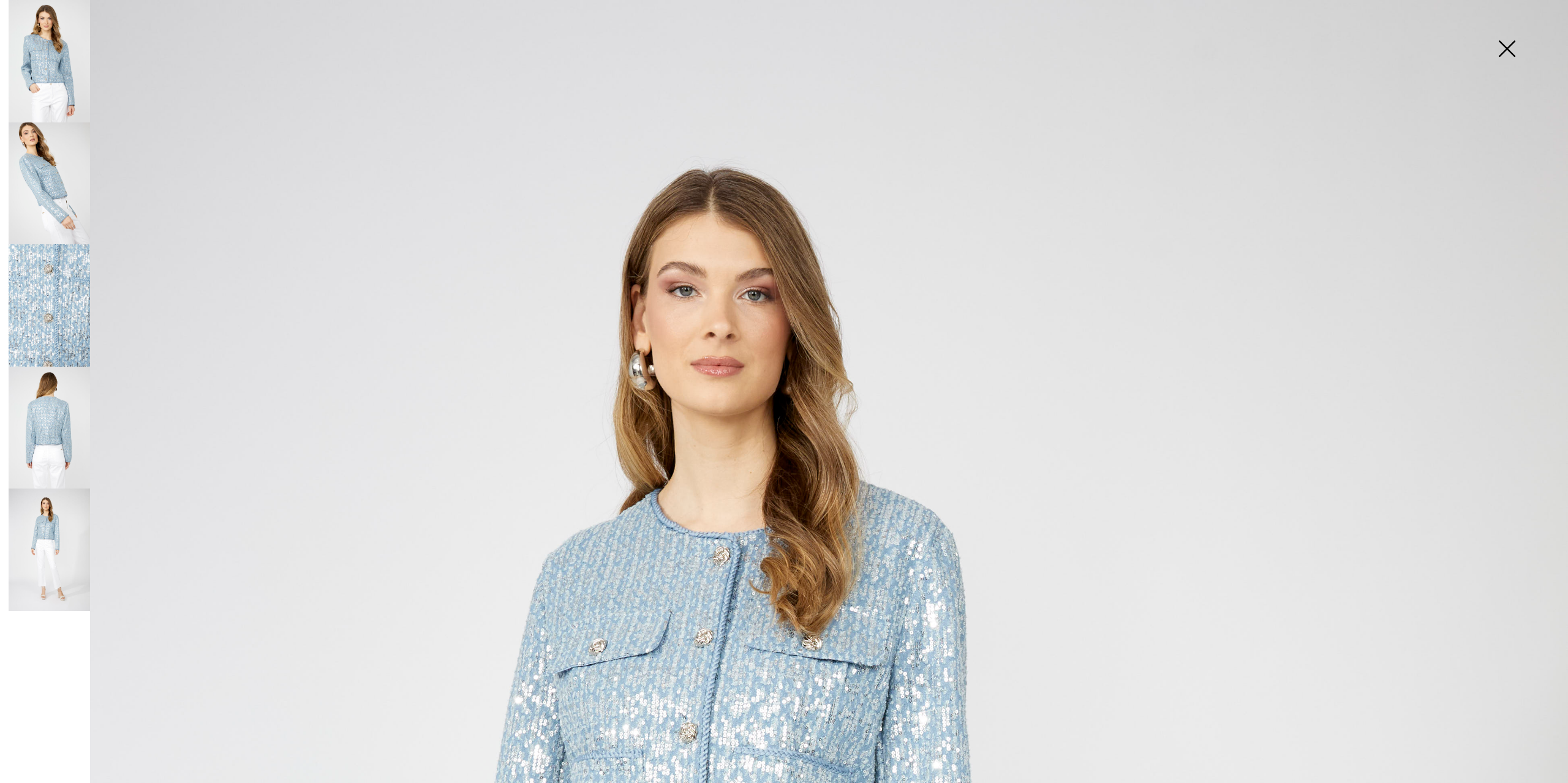
click at [1511, 42] on img at bounding box center [1507, 50] width 61 height 63
